Goal: Browse casually

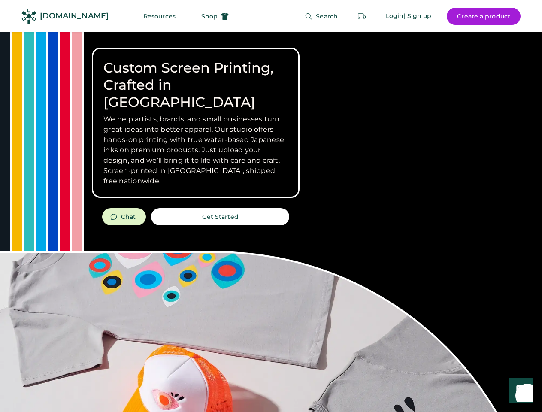
click at [271, 206] on div "Custom Screen Printing, Crafted in [GEOGRAPHIC_DATA] We help artists, brands, a…" at bounding box center [271, 304] width 542 height 545
click at [271, 222] on div "Custom Screen Printing, Crafted in [GEOGRAPHIC_DATA] We help artists, brands, a…" at bounding box center [271, 304] width 542 height 545
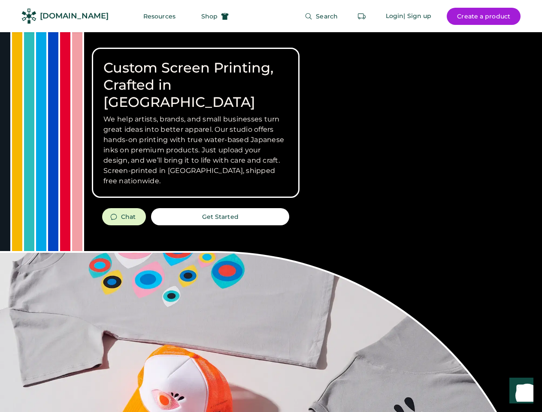
click at [271, 222] on div "Custom Screen Printing, Crafted in [GEOGRAPHIC_DATA] We help artists, brands, a…" at bounding box center [271, 304] width 542 height 545
click at [196, 123] on h3 "We help artists, brands, and small businesses turn great ideas into better appa…" at bounding box center [195, 150] width 185 height 72
click at [196, 114] on h3 "We help artists, brands, and small businesses turn great ideas into better appa…" at bounding box center [195, 150] width 185 height 72
click at [196, 76] on h1 "Custom Screen Printing, Crafted in [GEOGRAPHIC_DATA]" at bounding box center [195, 85] width 185 height 52
